Goal: Task Accomplishment & Management: Complete application form

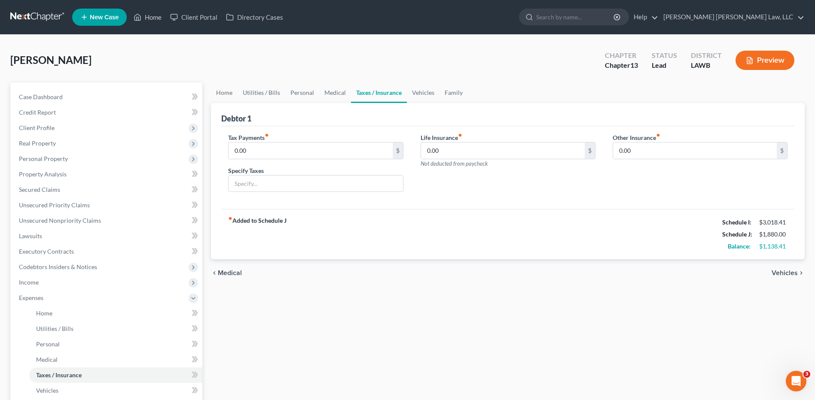
click at [29, 17] on link at bounding box center [37, 16] width 55 height 15
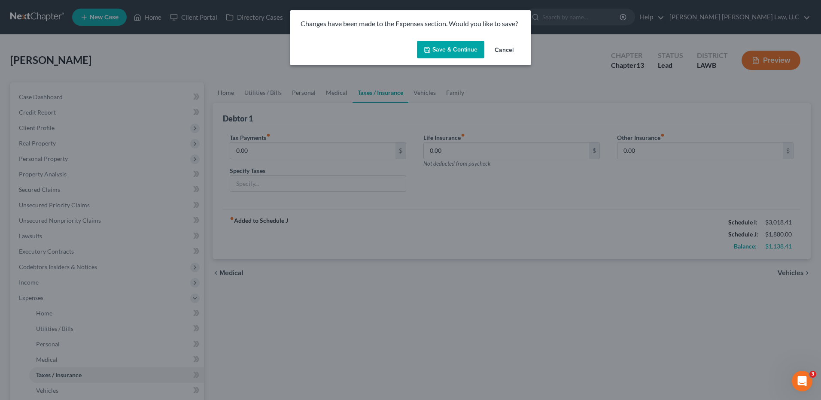
click at [457, 49] on button "Save & Continue" at bounding box center [450, 50] width 67 height 18
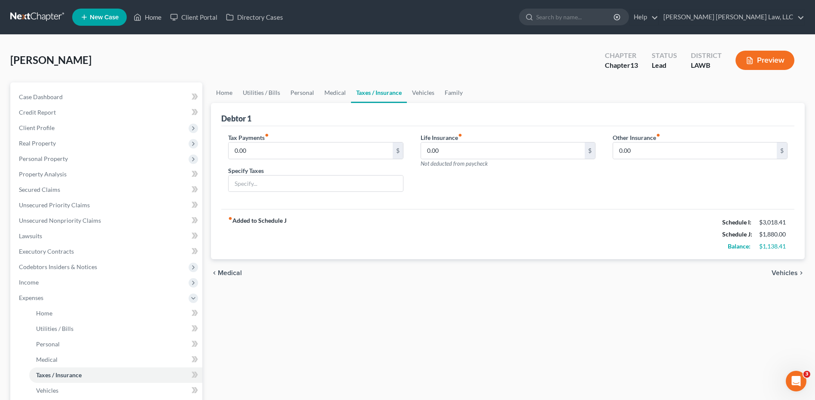
click at [38, 13] on link at bounding box center [37, 16] width 55 height 15
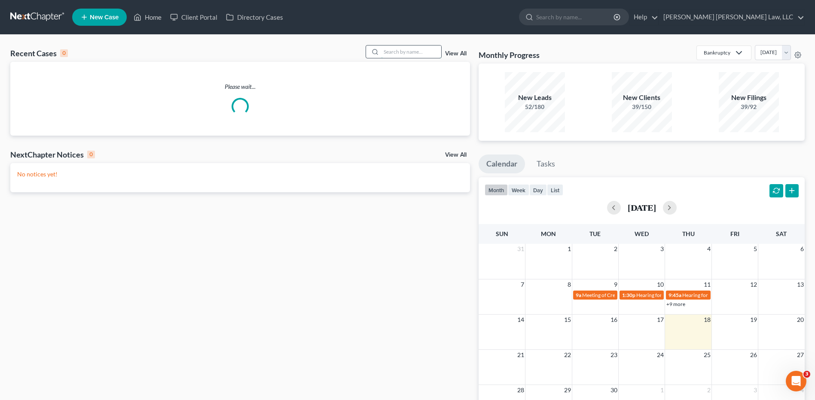
click at [400, 55] on input "search" at bounding box center [411, 52] width 60 height 12
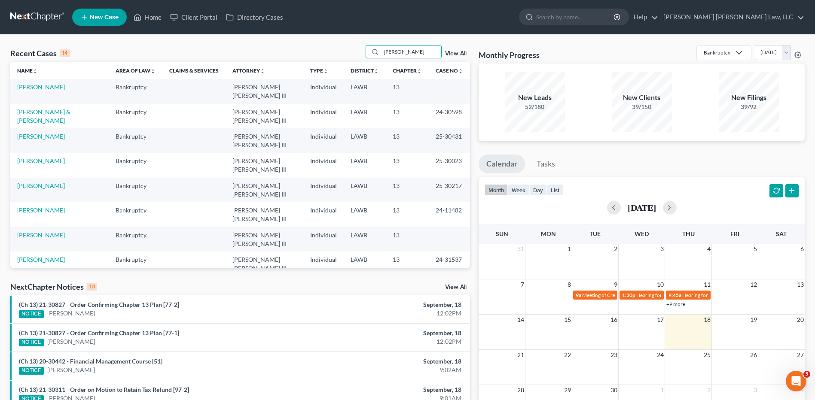
type input "[PERSON_NAME]"
click at [52, 89] on link "[PERSON_NAME]" at bounding box center [41, 86] width 48 height 7
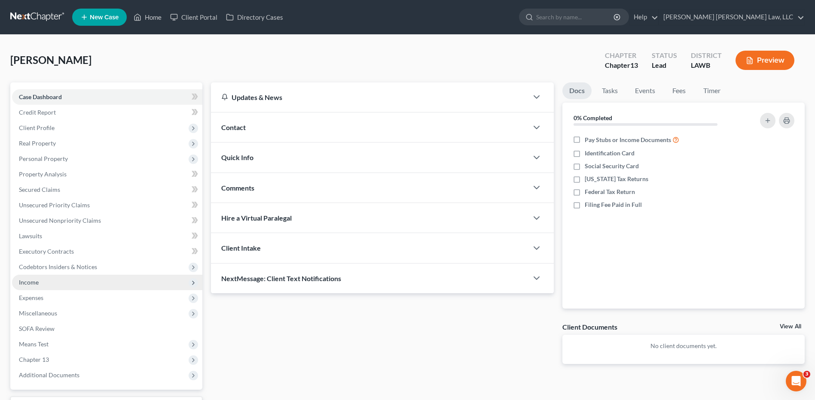
click at [30, 281] on span "Income" at bounding box center [29, 282] width 20 height 7
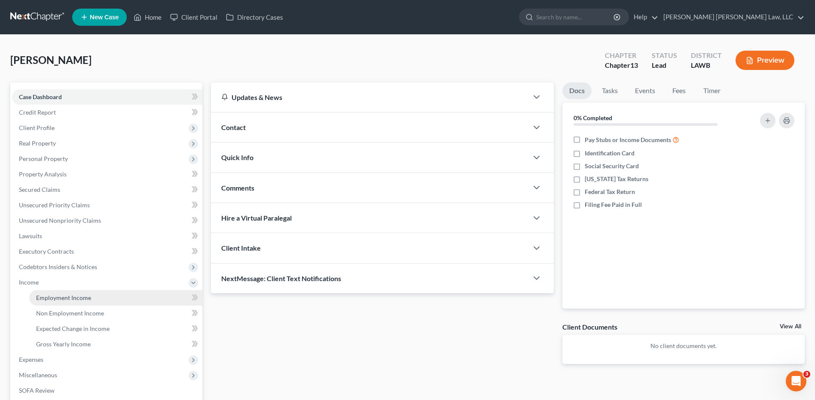
click at [47, 299] on span "Employment Income" at bounding box center [63, 297] width 55 height 7
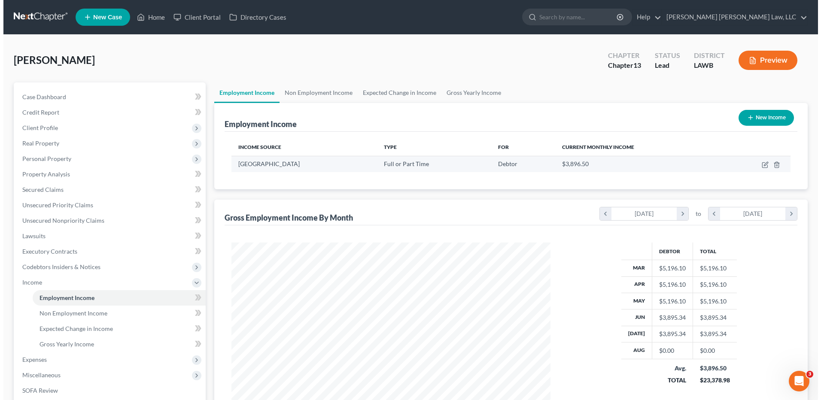
scroll to position [159, 336]
click at [760, 166] on icon "button" at bounding box center [762, 165] width 7 height 7
select select "0"
select select "19"
select select "2"
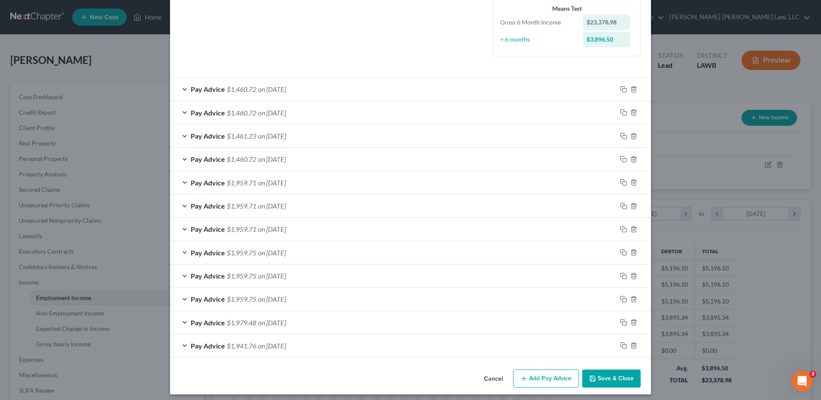
scroll to position [233, 0]
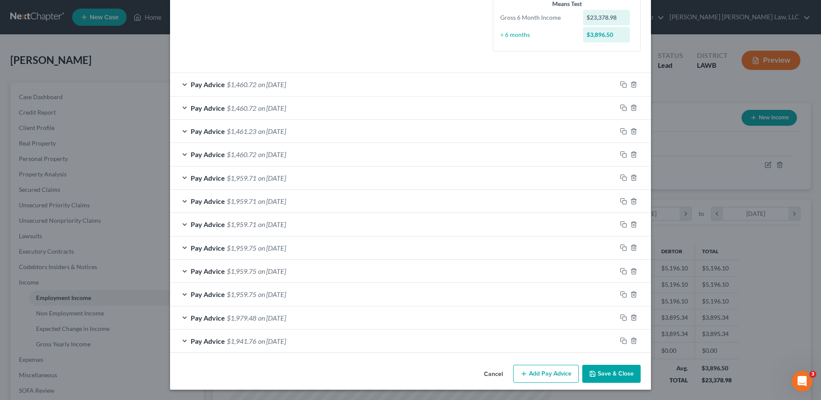
click at [542, 373] on button "Add Pay Advice" at bounding box center [546, 374] width 66 height 18
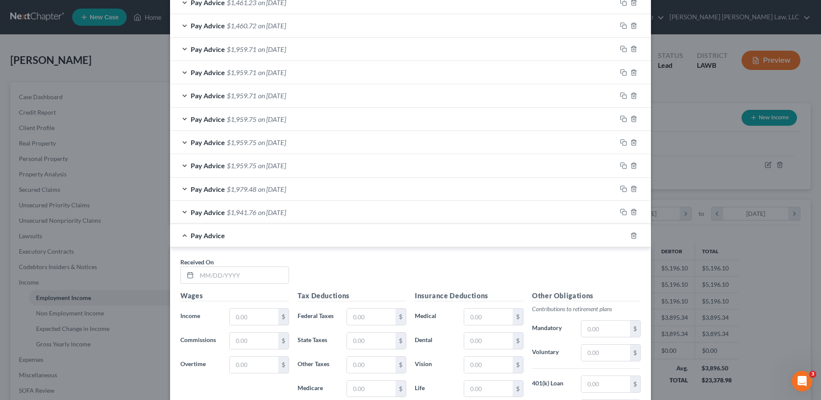
scroll to position [499, 0]
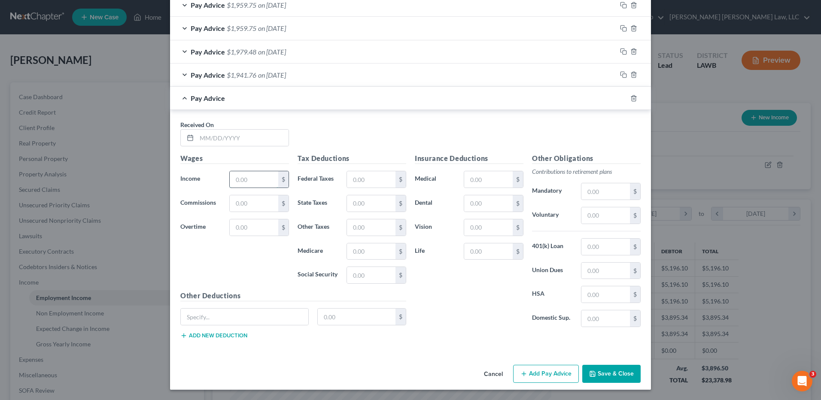
click at [256, 182] on input "text" at bounding box center [254, 179] width 49 height 16
type input "0"
click at [239, 142] on input "text" at bounding box center [243, 138] width 92 height 16
type input "[DATE]"
click at [240, 177] on input "text" at bounding box center [254, 179] width 49 height 16
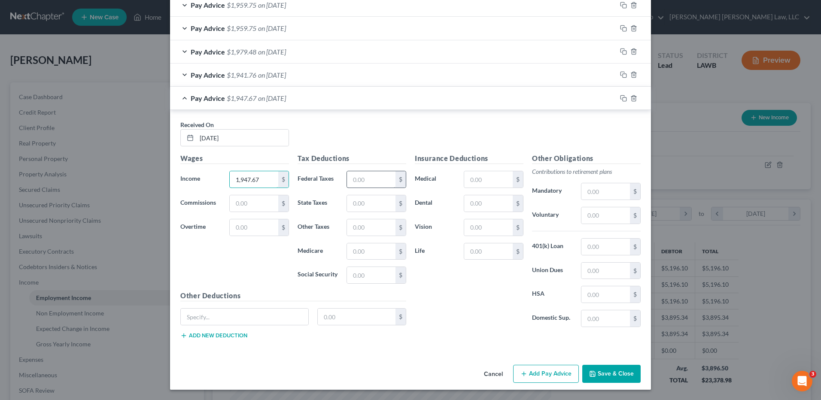
type input "1,947.67"
click at [366, 185] on input "text" at bounding box center [371, 179] width 49 height 16
type input "140.40"
type input "41.49"
type input "26.44"
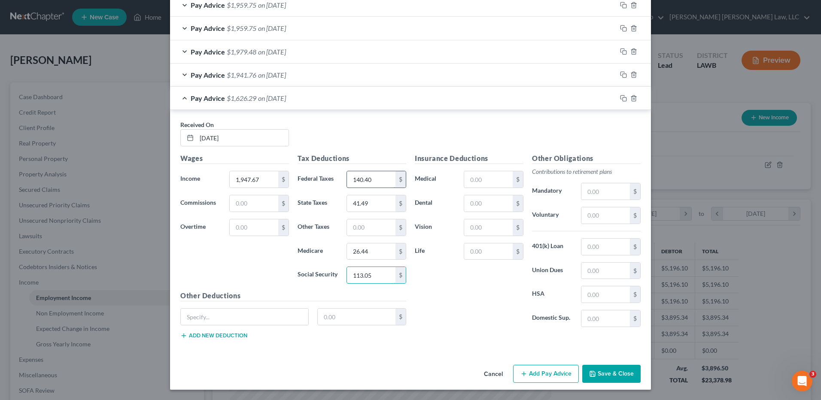
type input "113.05"
type input "103.71"
type input "3.93"
type input "0.56"
type input "61.30"
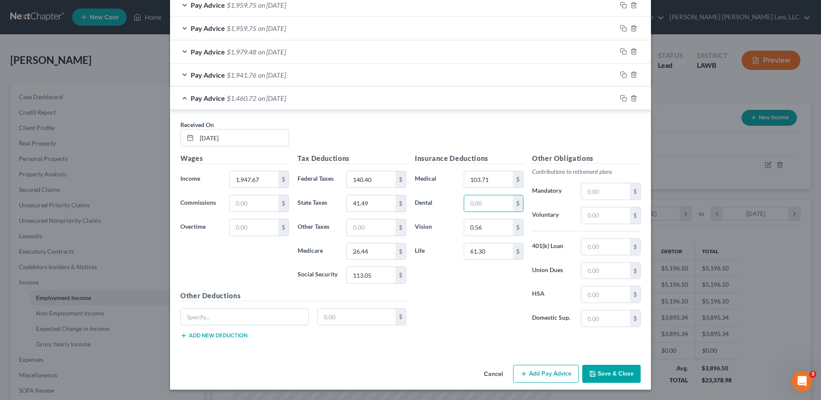
click at [538, 373] on button "Add Pay Advice" at bounding box center [546, 374] width 66 height 18
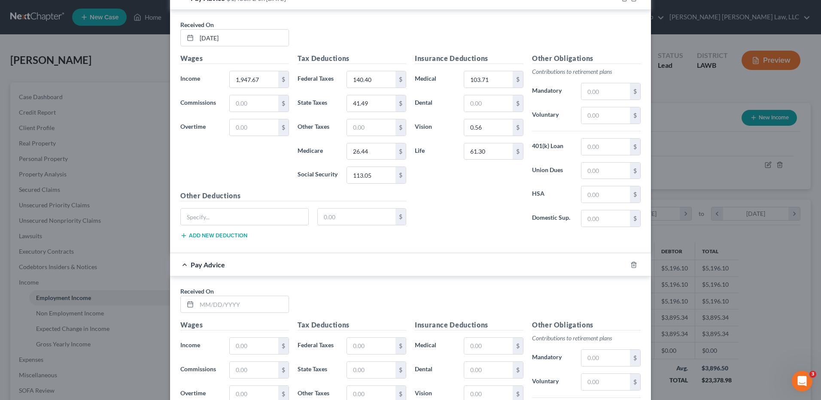
scroll to position [671, 0]
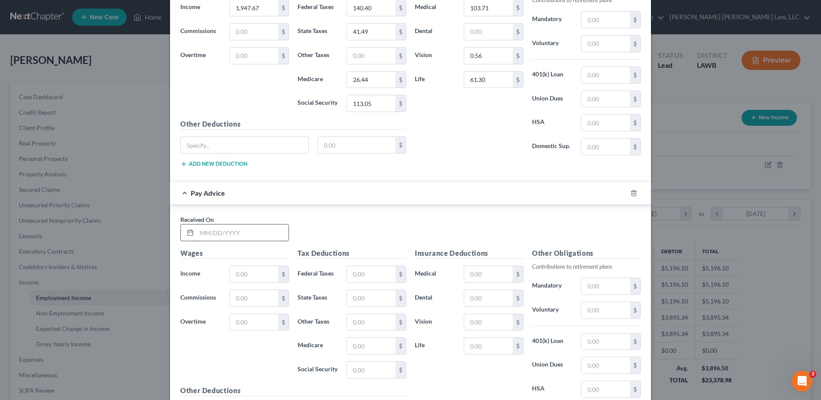
click at [224, 231] on input "text" at bounding box center [243, 233] width 92 height 16
type input "[DATE]"
click at [234, 274] on input "text" at bounding box center [254, 274] width 49 height 16
type input "1,947.67"
click at [367, 272] on input "text" at bounding box center [371, 274] width 49 height 16
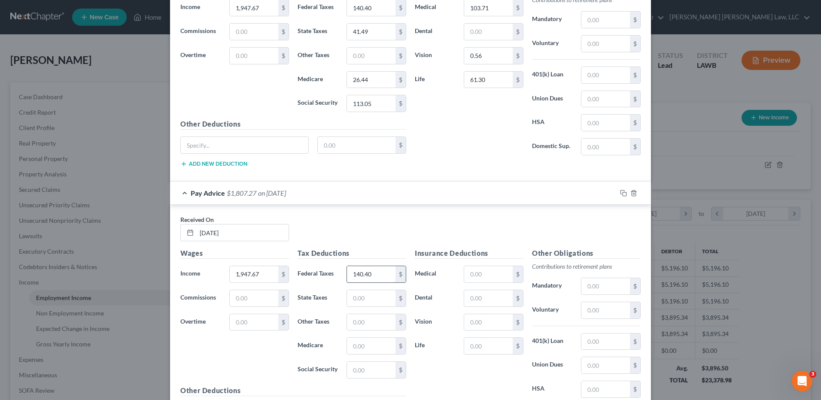
type input "140.40"
type input "41.49"
type input "26.44"
type input "113.05"
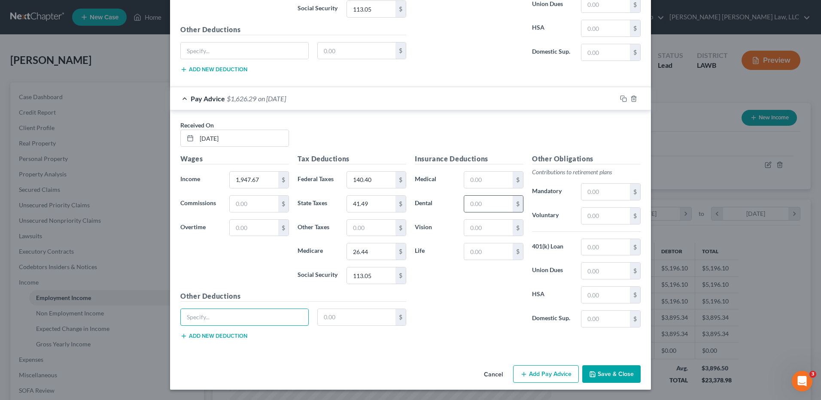
scroll to position [637, 0]
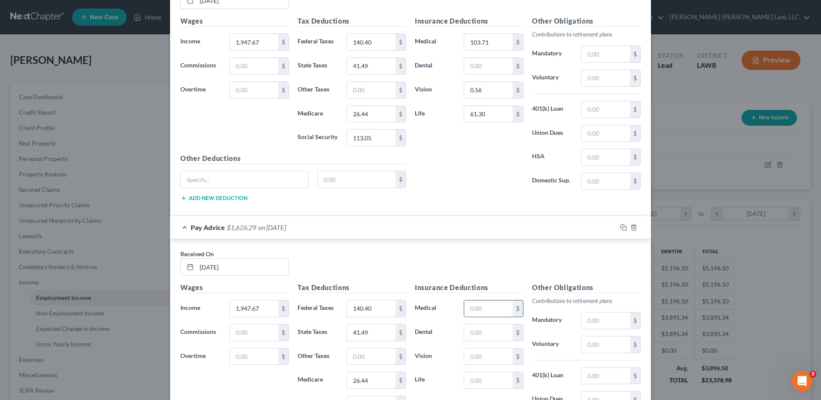
click at [475, 304] on input "text" at bounding box center [488, 309] width 49 height 16
type input "103.71"
click at [479, 362] on input "text" at bounding box center [488, 357] width 49 height 16
type input "0.56"
click at [479, 381] on input "text" at bounding box center [488, 380] width 49 height 16
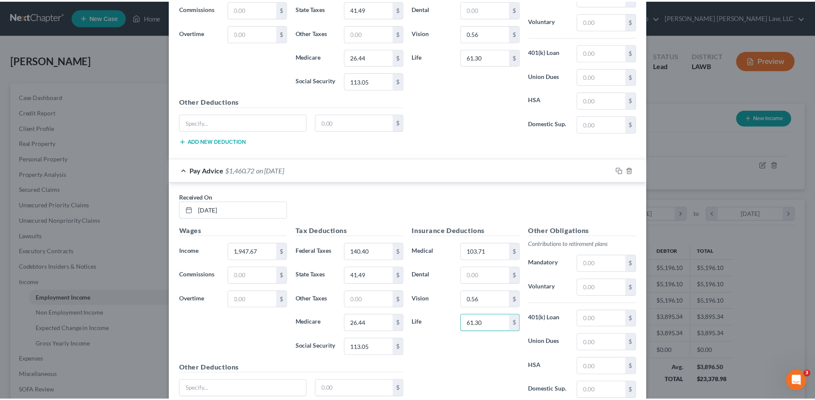
scroll to position [766, 0]
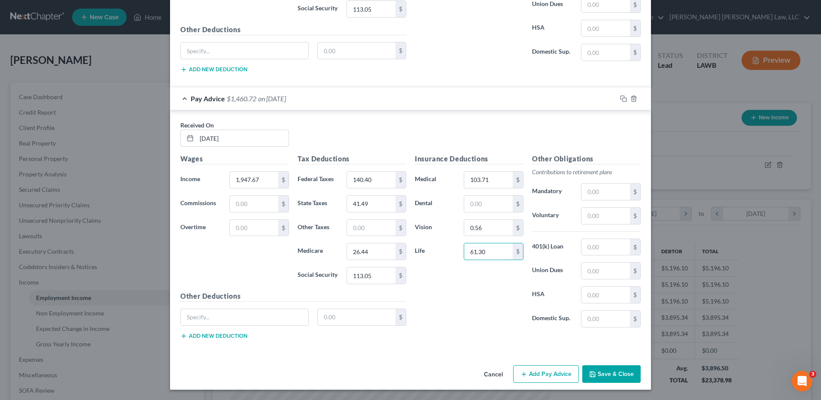
type input "61.30"
click at [612, 375] on button "Save & Close" at bounding box center [612, 375] width 58 height 18
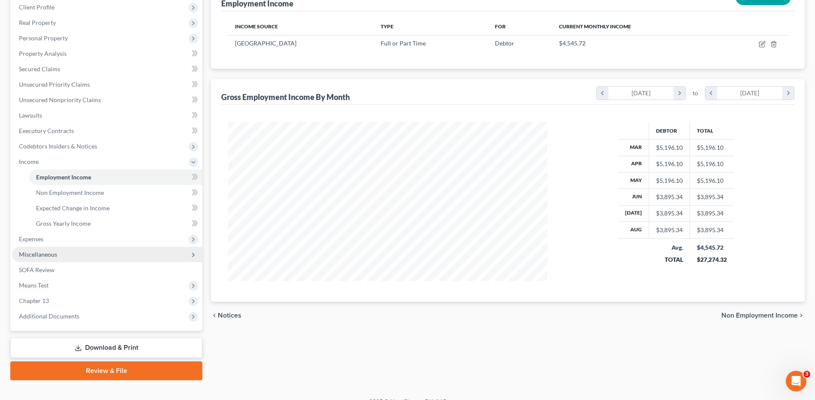
scroll to position [134, 0]
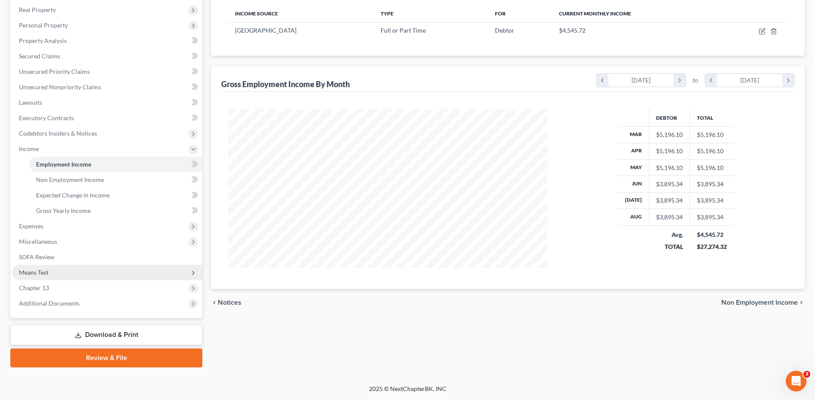
click at [39, 270] on span "Means Test" at bounding box center [34, 272] width 30 height 7
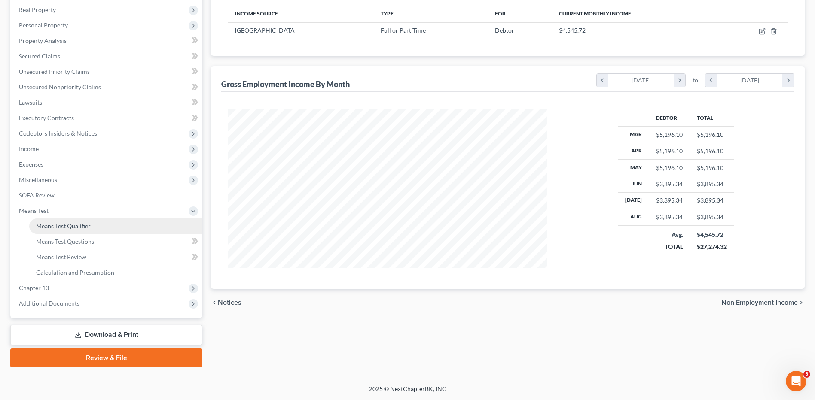
click at [52, 227] on span "Means Test Qualifier" at bounding box center [63, 226] width 55 height 7
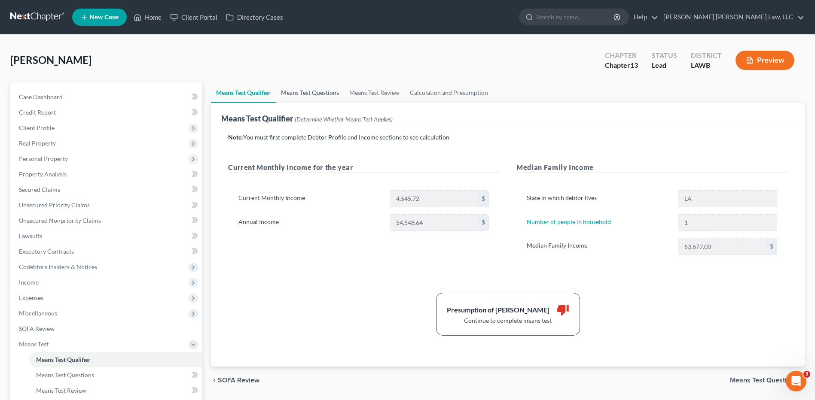
click at [298, 92] on link "Means Test Questions" at bounding box center [310, 92] width 68 height 21
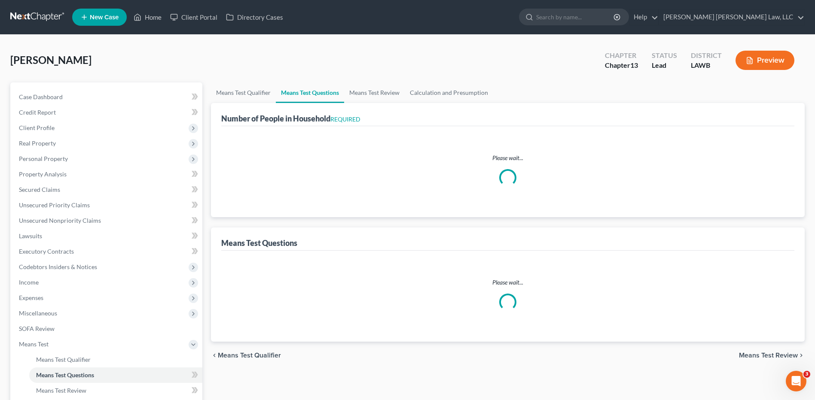
select select "1"
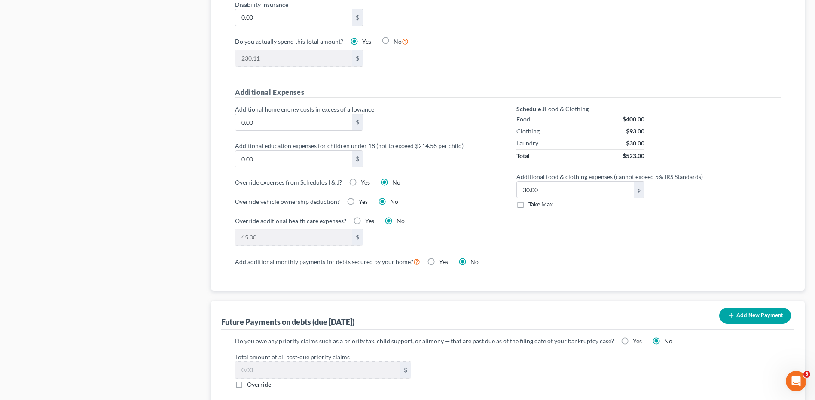
scroll to position [430, 0]
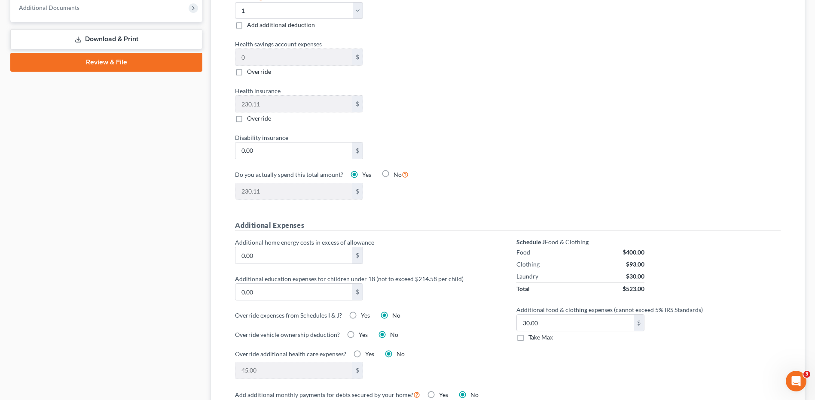
click at [528, 333] on label "Take Max" at bounding box center [540, 337] width 24 height 9
click at [532, 333] on input "Take Max" at bounding box center [535, 336] width 6 height 6
checkbox input "true"
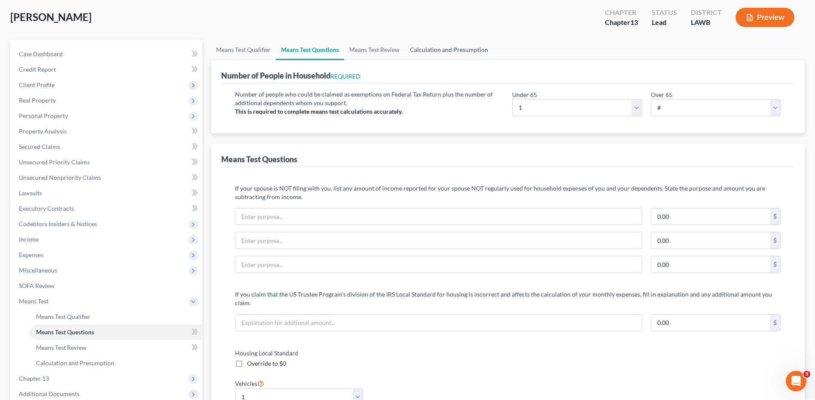
click at [440, 51] on link "Calculation and Presumption" at bounding box center [449, 50] width 88 height 21
